Goal: Navigation & Orientation: Go to known website

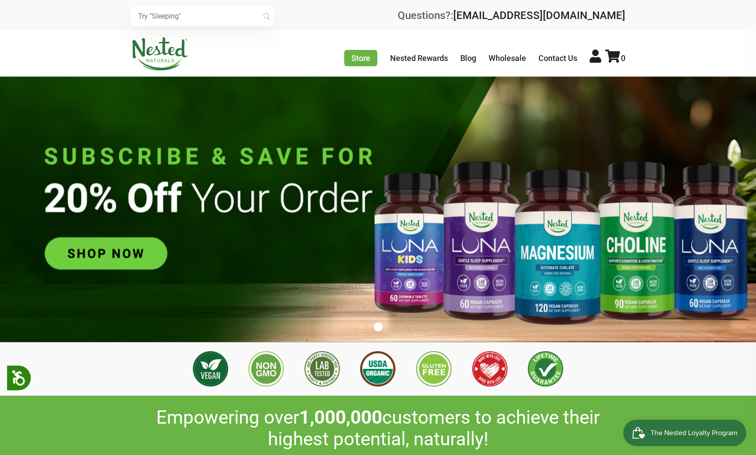
scroll to position [0, 465]
